Goal: Find specific page/section: Find specific page/section

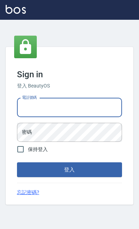
type input "0919522863"
click at [69, 177] on button "登入" at bounding box center [69, 169] width 105 height 15
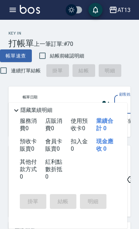
click at [10, 7] on icon "button" at bounding box center [12, 10] width 8 height 8
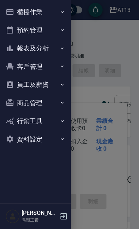
click at [63, 48] on icon "button" at bounding box center [62, 48] width 6 height 6
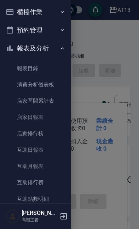
click at [44, 117] on link "店家日報表" at bounding box center [35, 117] width 65 height 16
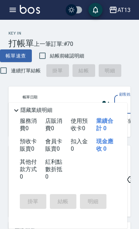
click at [14, 12] on icon "button" at bounding box center [13, 10] width 6 height 4
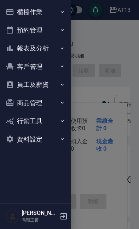
click at [65, 48] on icon "button" at bounding box center [62, 48] width 6 height 6
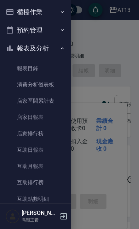
click at [47, 118] on link "店家日報表" at bounding box center [35, 117] width 65 height 16
